Goal: Task Accomplishment & Management: Use online tool/utility

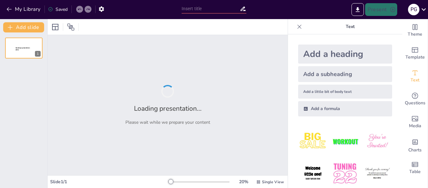
type input "Capacitación Integral en Maquinaria Agrícola: Seguridad y Eficiencia"
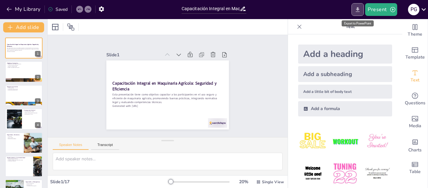
click at [355, 8] on button "Export to PowerPoint" at bounding box center [358, 9] width 12 height 13
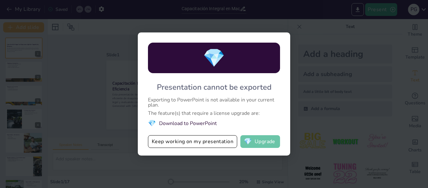
click at [261, 146] on button "💎 Upgrade" at bounding box center [261, 141] width 40 height 13
checkbox input "true"
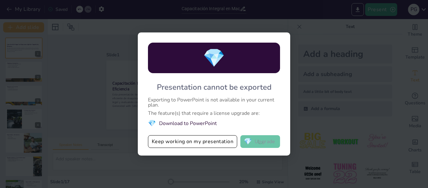
checkbox input "true"
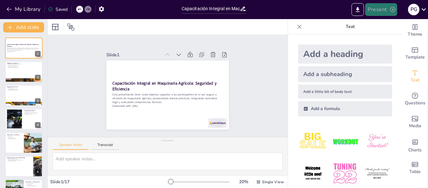
click at [376, 10] on button "Present" at bounding box center [381, 9] width 32 height 13
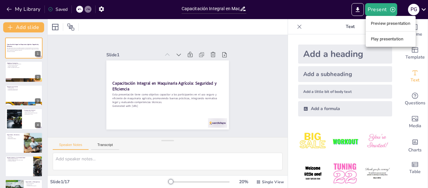
click at [375, 22] on li "Preview presentation" at bounding box center [391, 23] width 50 height 10
